Goal: Task Accomplishment & Management: Use online tool/utility

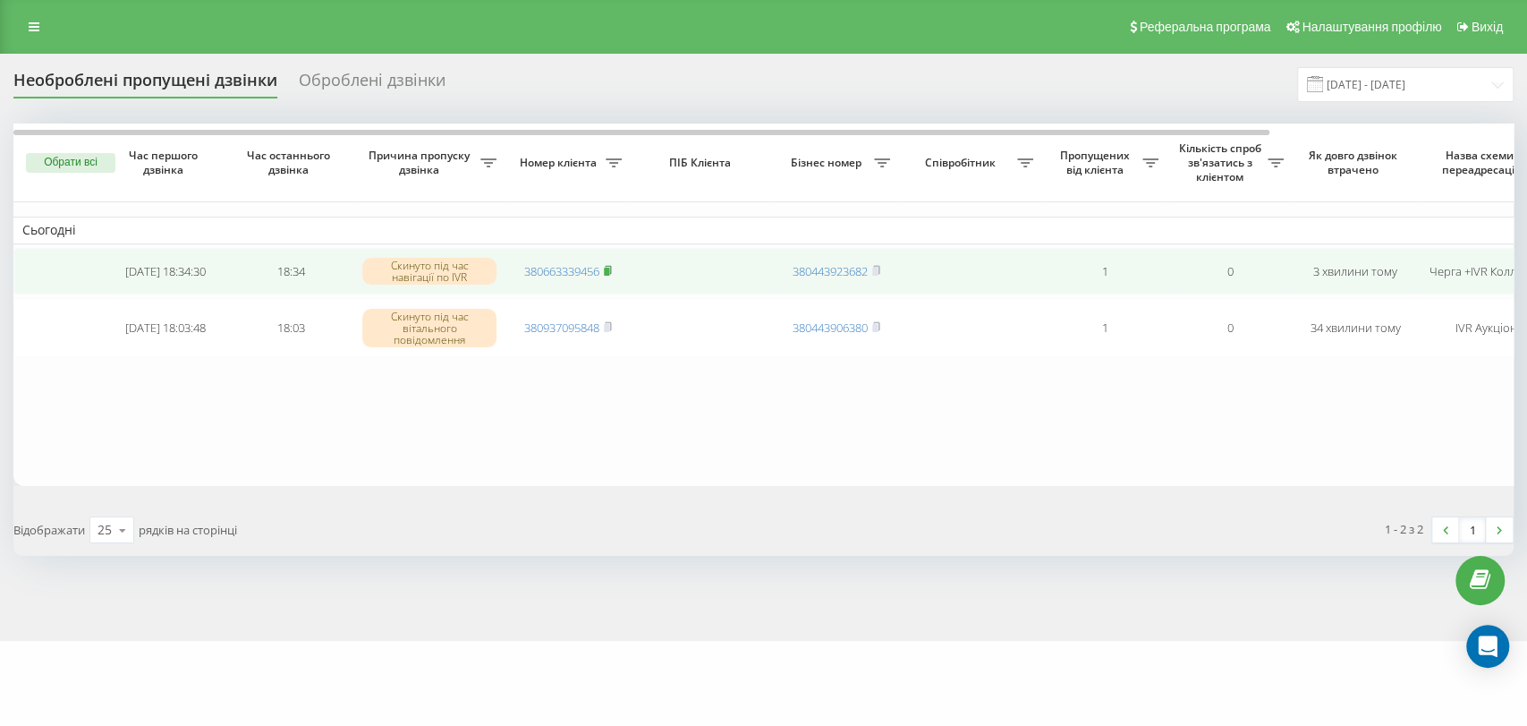
click at [607, 272] on rect at bounding box center [606, 272] width 5 height 8
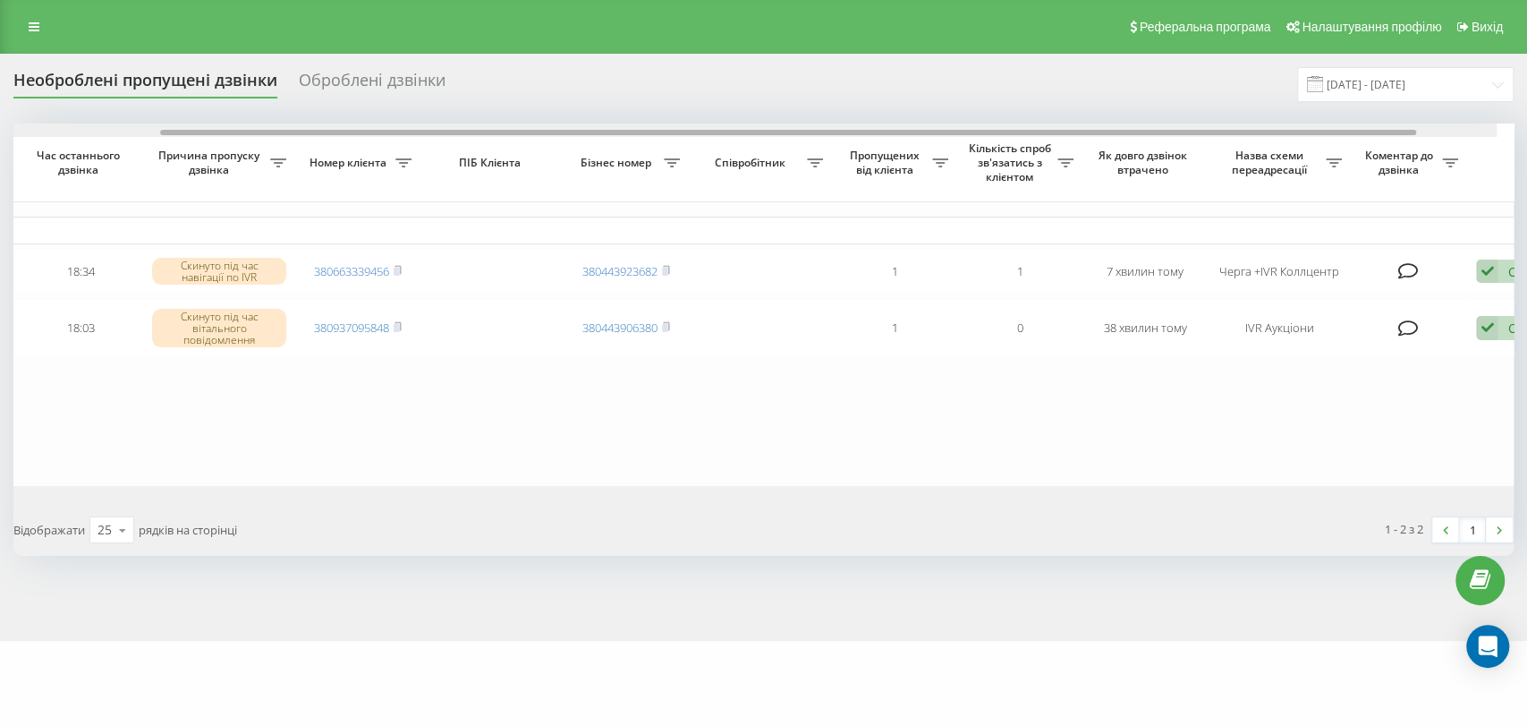
scroll to position [0, 289]
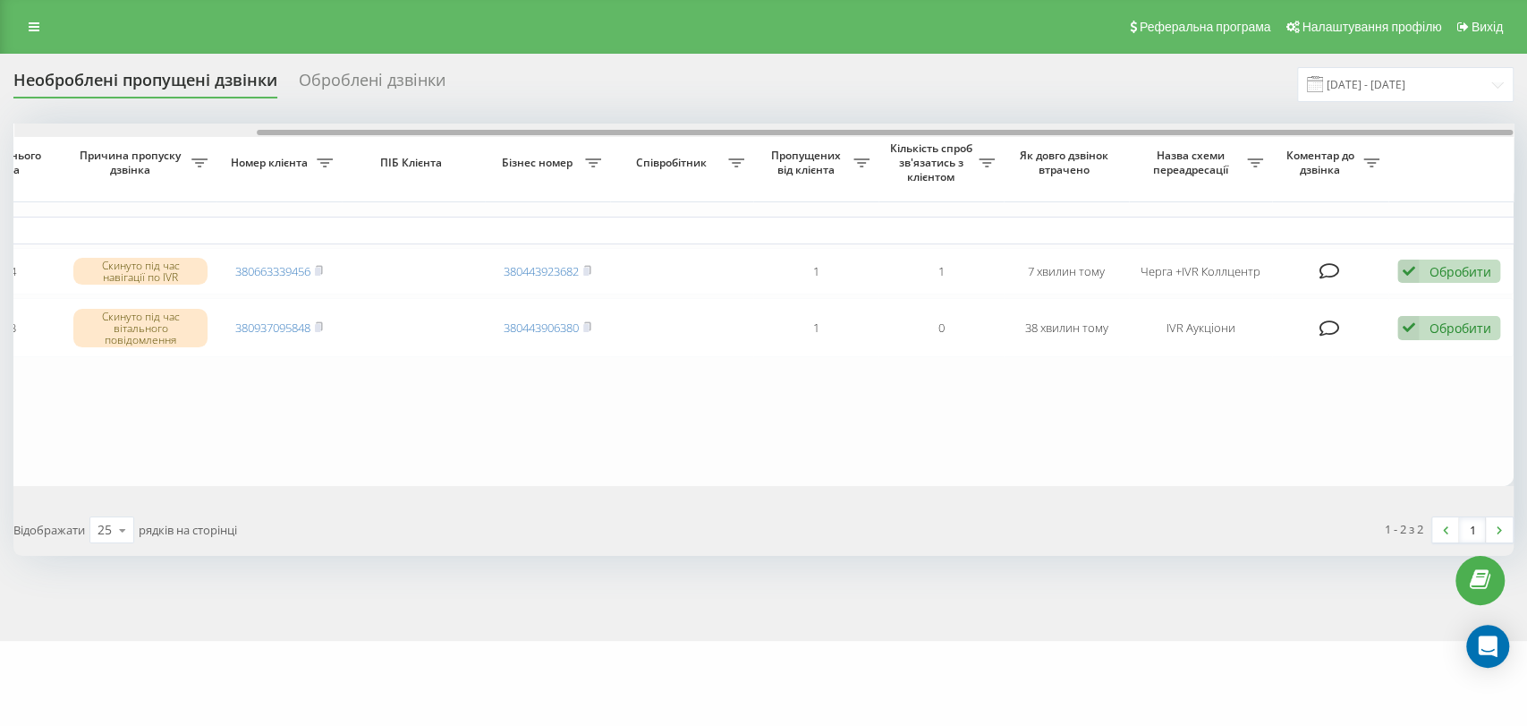
drag, startPoint x: 332, startPoint y: 131, endPoint x: 603, endPoint y: 126, distance: 271.1
click at [603, 126] on div at bounding box center [763, 129] width 1499 height 13
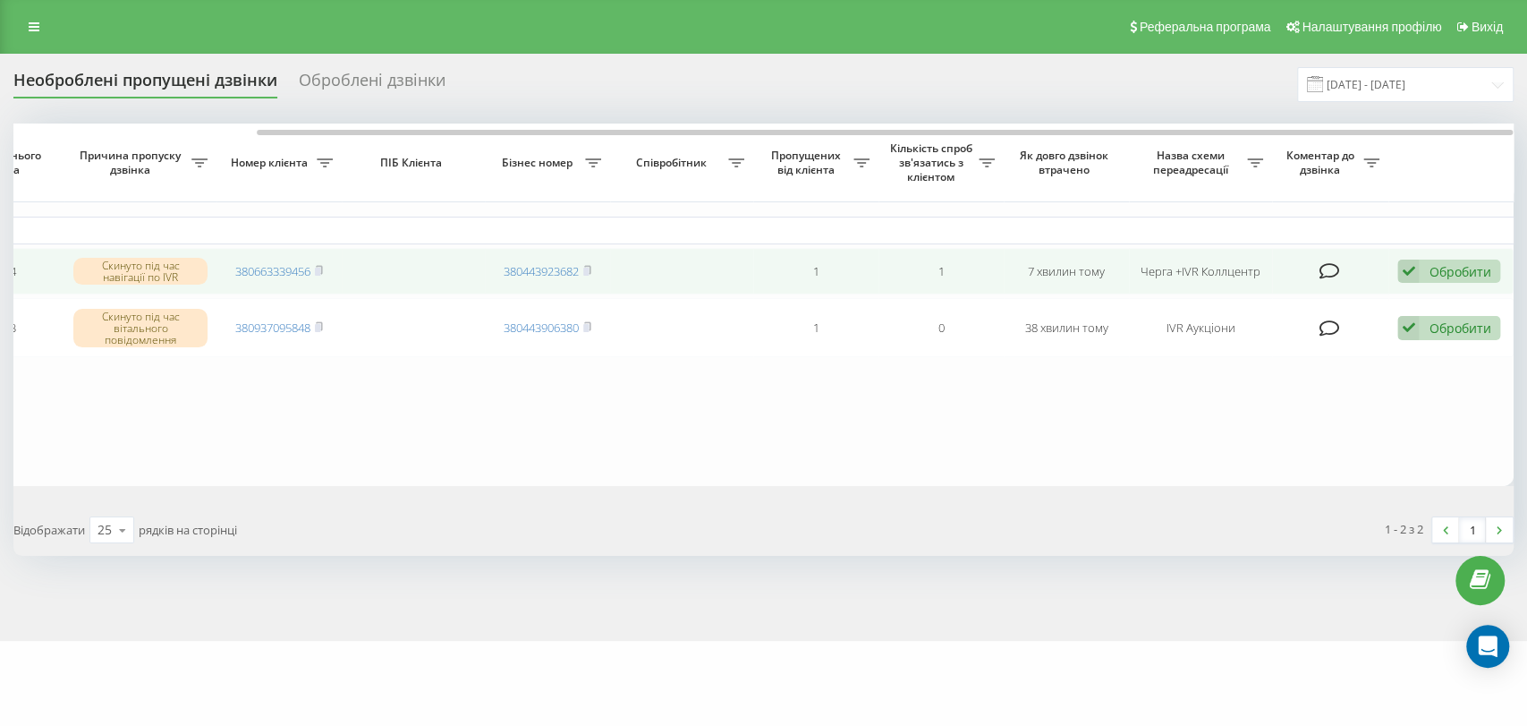
click at [1395, 271] on td "Обробити Не вдалося зв'язатися Зв'язався з клієнтом за допомогою іншого каналу …" at bounding box center [1451, 271] width 125 height 47
click at [1411, 267] on icon at bounding box center [1407, 271] width 21 height 24
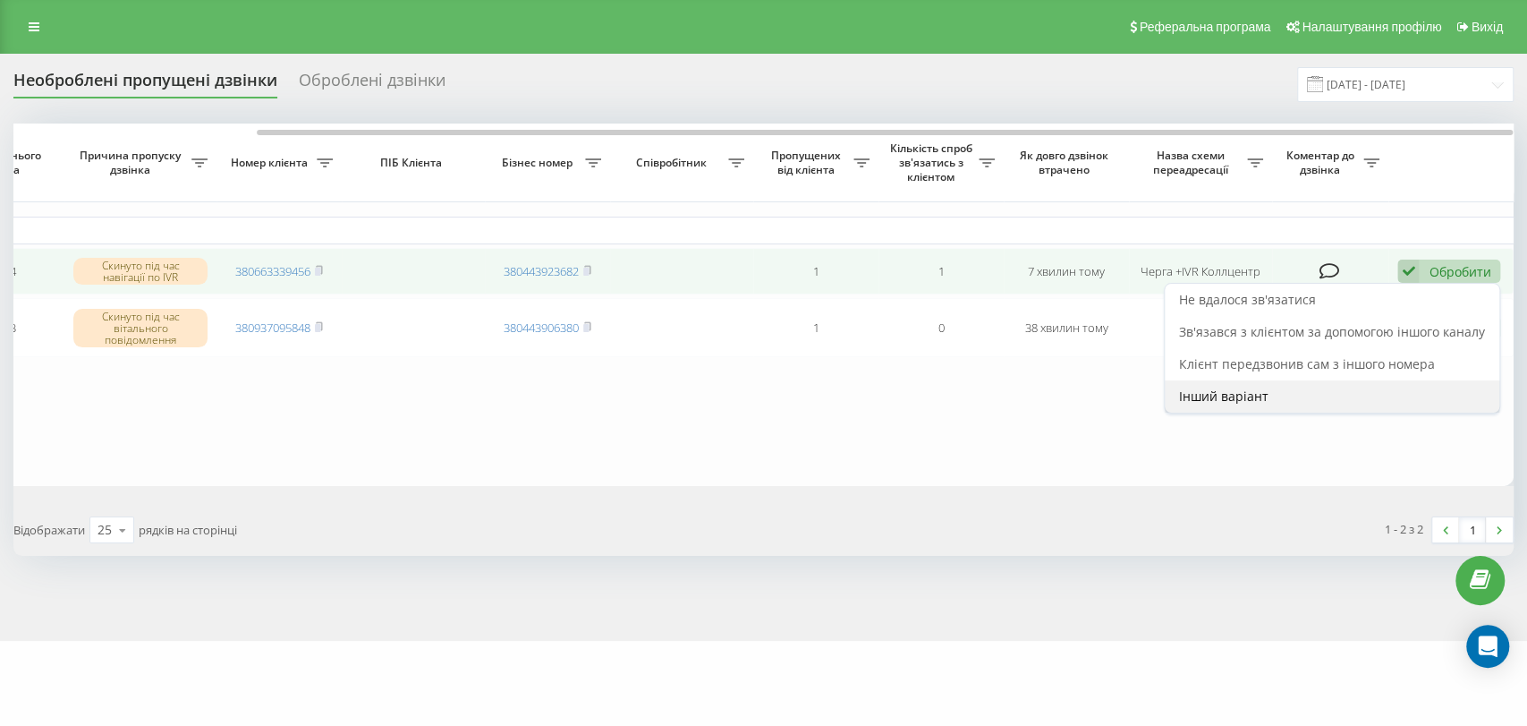
click at [1330, 387] on div "Інший варіант" at bounding box center [1332, 396] width 335 height 32
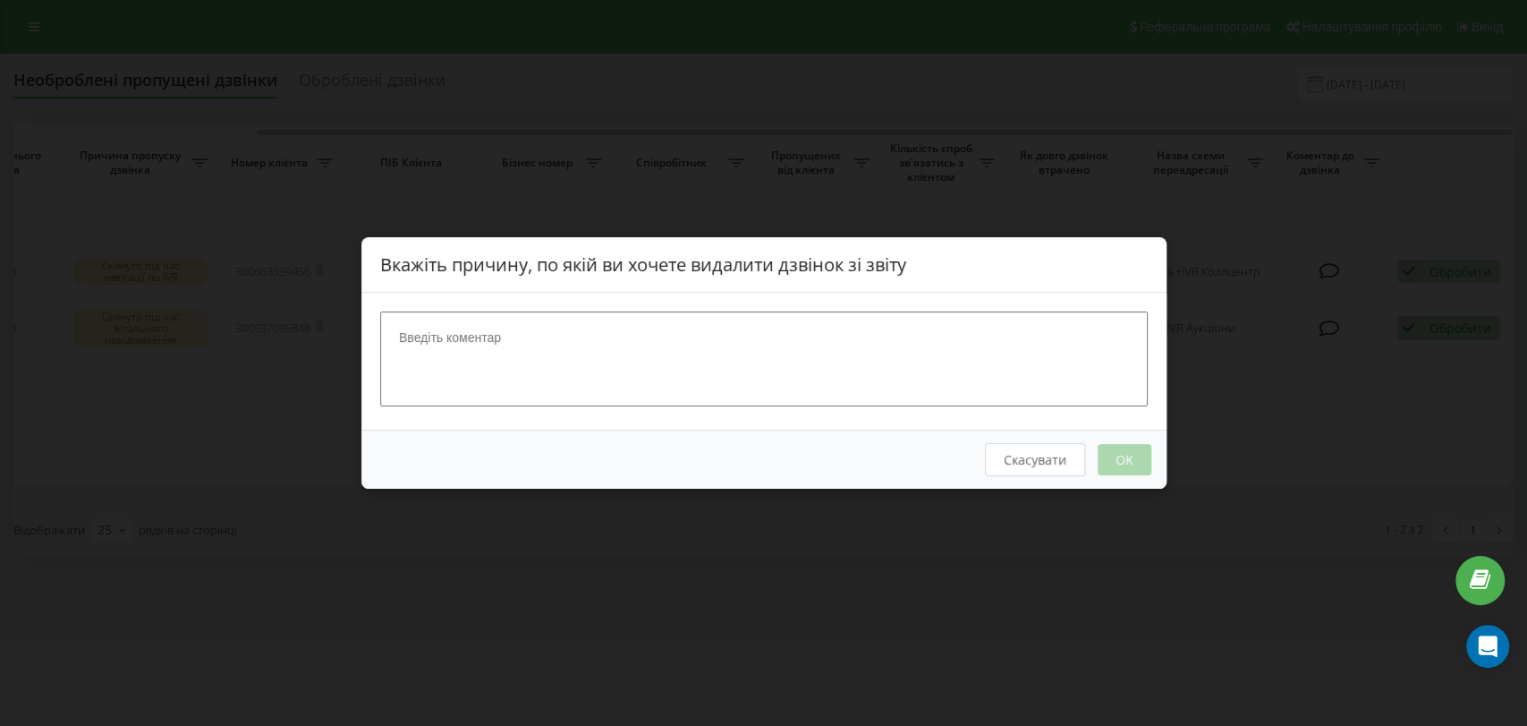
click at [729, 367] on textarea at bounding box center [764, 358] width 768 height 95
type textarea "нб2"
click at [1138, 460] on button "OK" at bounding box center [1124, 459] width 54 height 31
